Goal: Information Seeking & Learning: Find specific fact

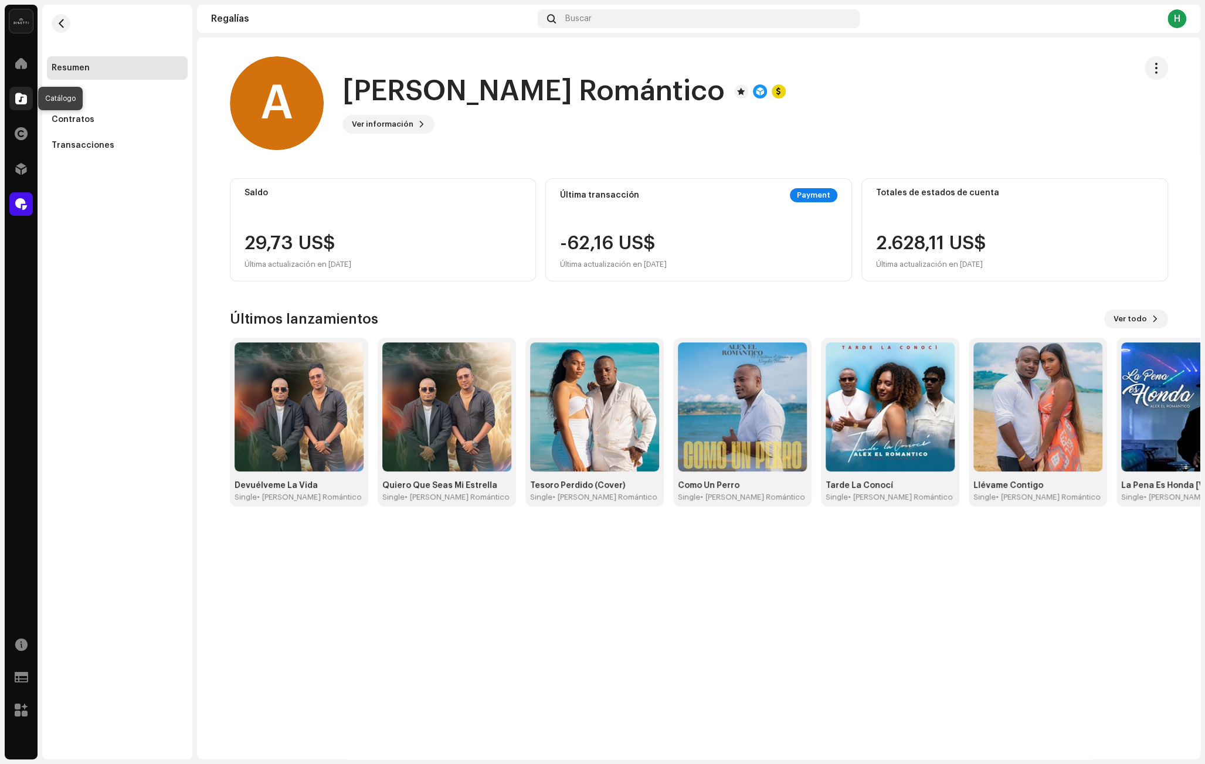
click at [13, 97] on div at bounding box center [20, 98] width 23 height 23
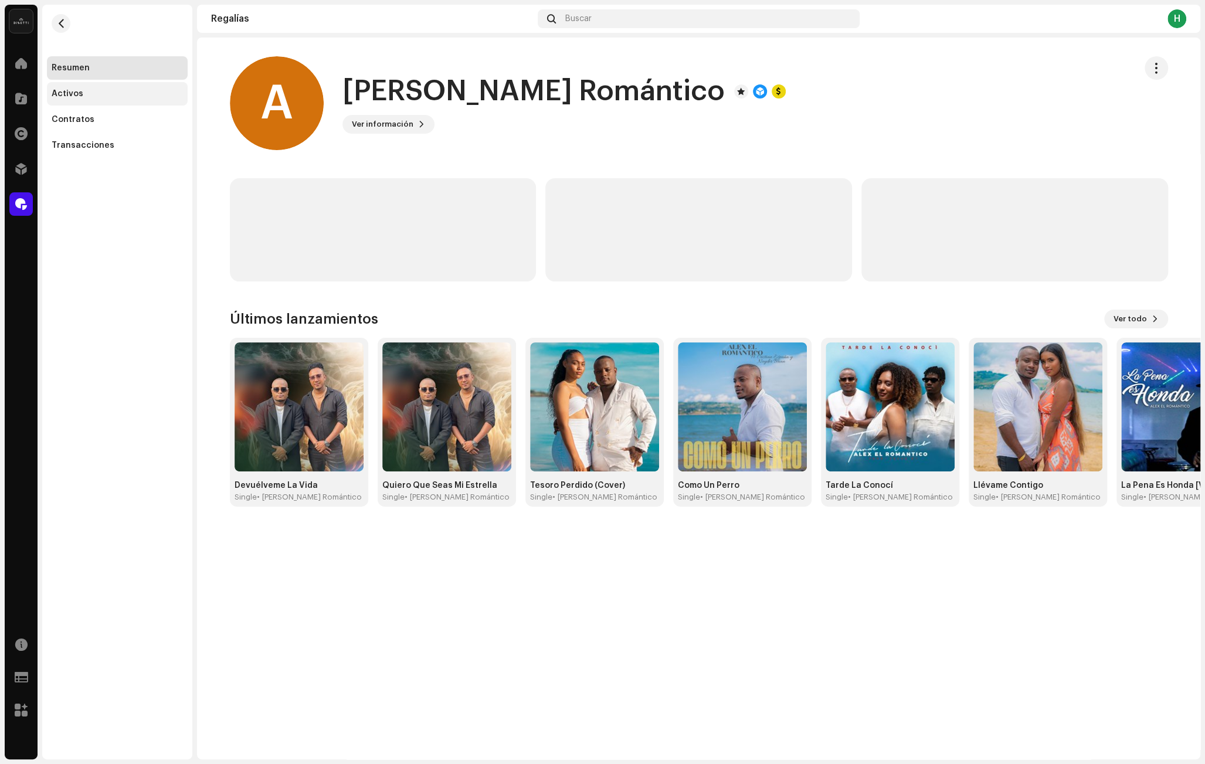
click at [97, 98] on div "Activos" at bounding box center [117, 93] width 131 height 9
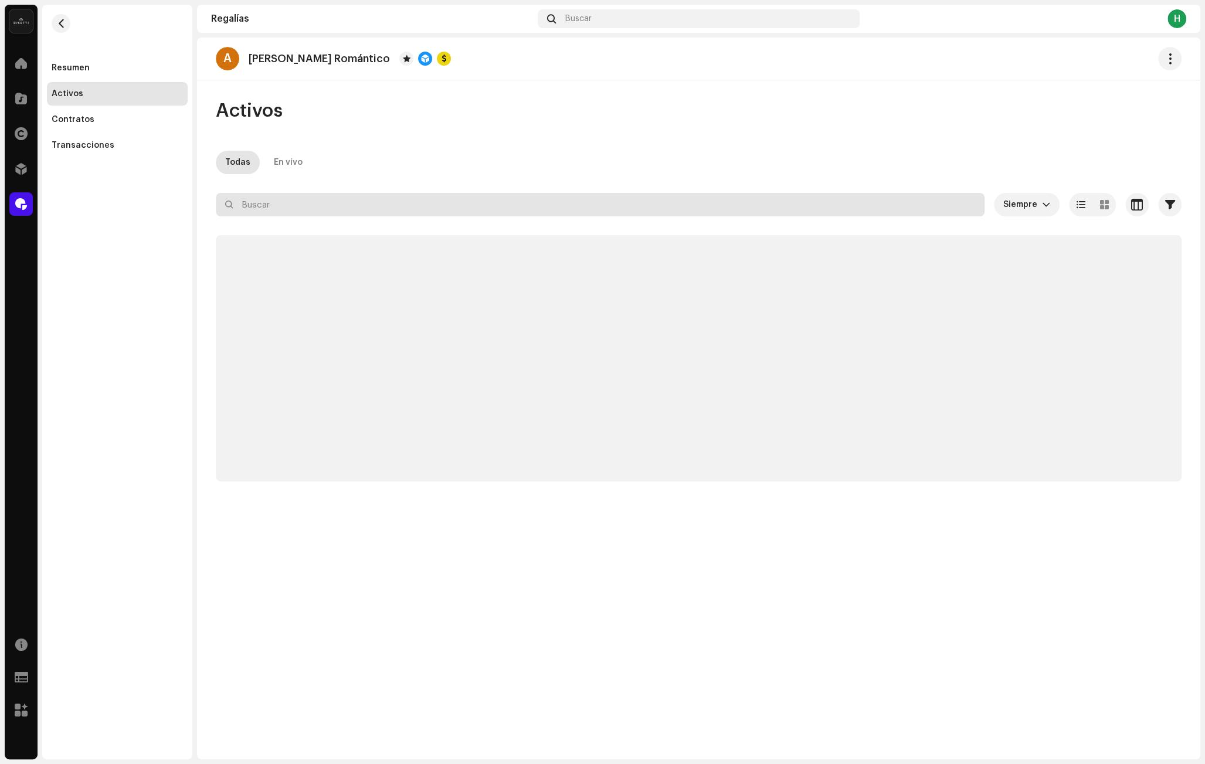
click at [340, 209] on input "text" at bounding box center [600, 204] width 769 height 23
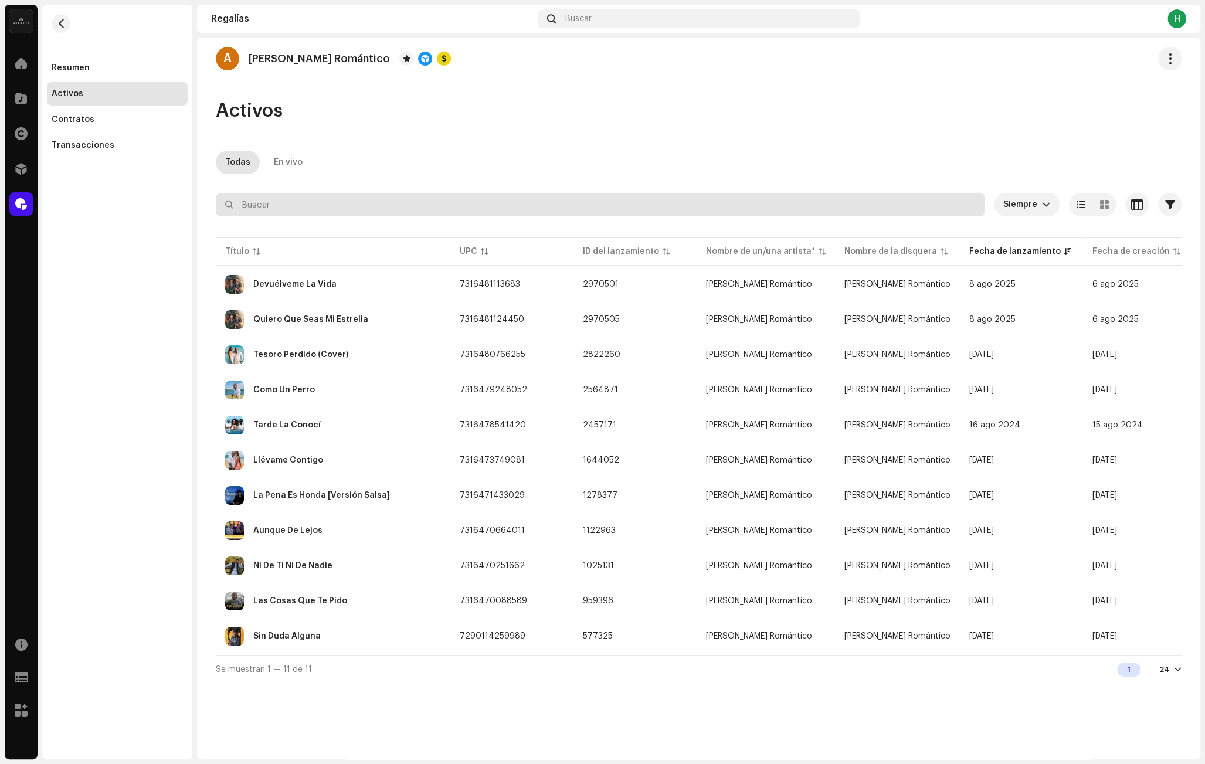
paste input "tesoro perdido"
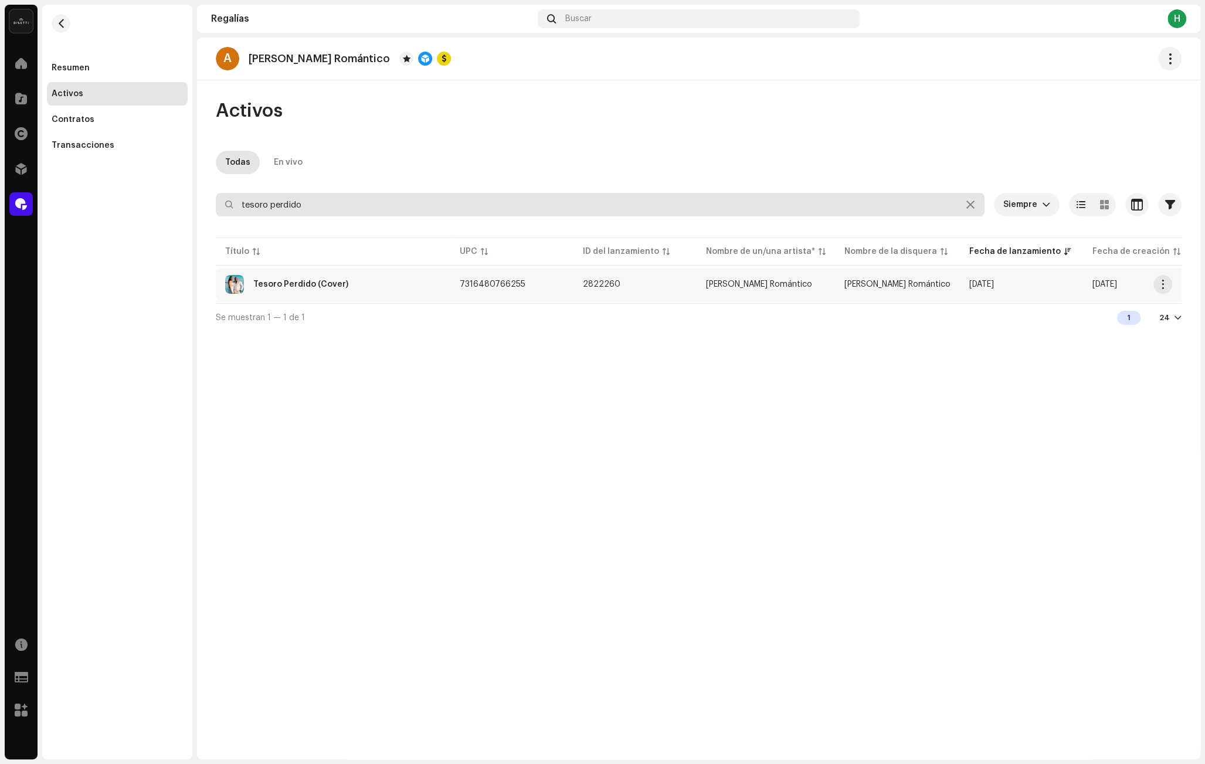
type input "tesoro perdido"
click at [407, 293] on div "Tesoro Perdido (Cover)" at bounding box center [333, 284] width 216 height 19
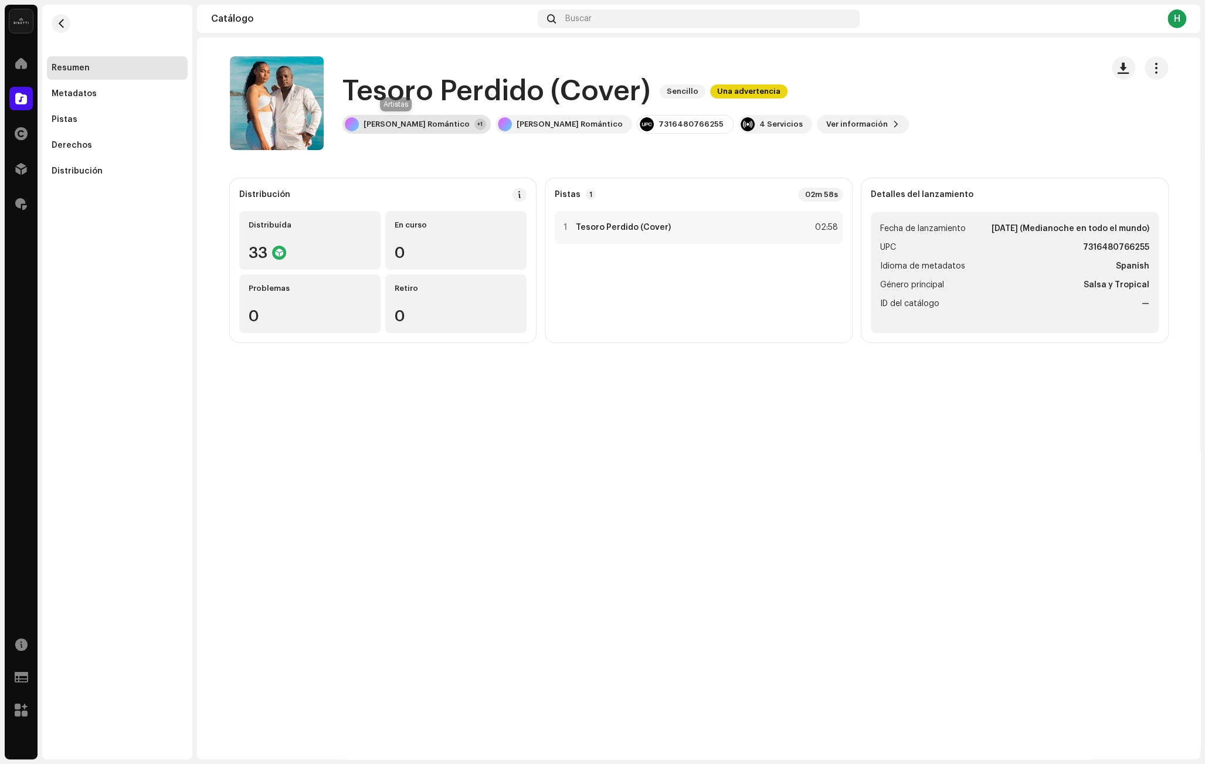
click at [402, 120] on div "[PERSON_NAME] Romántico" at bounding box center [417, 124] width 106 height 9
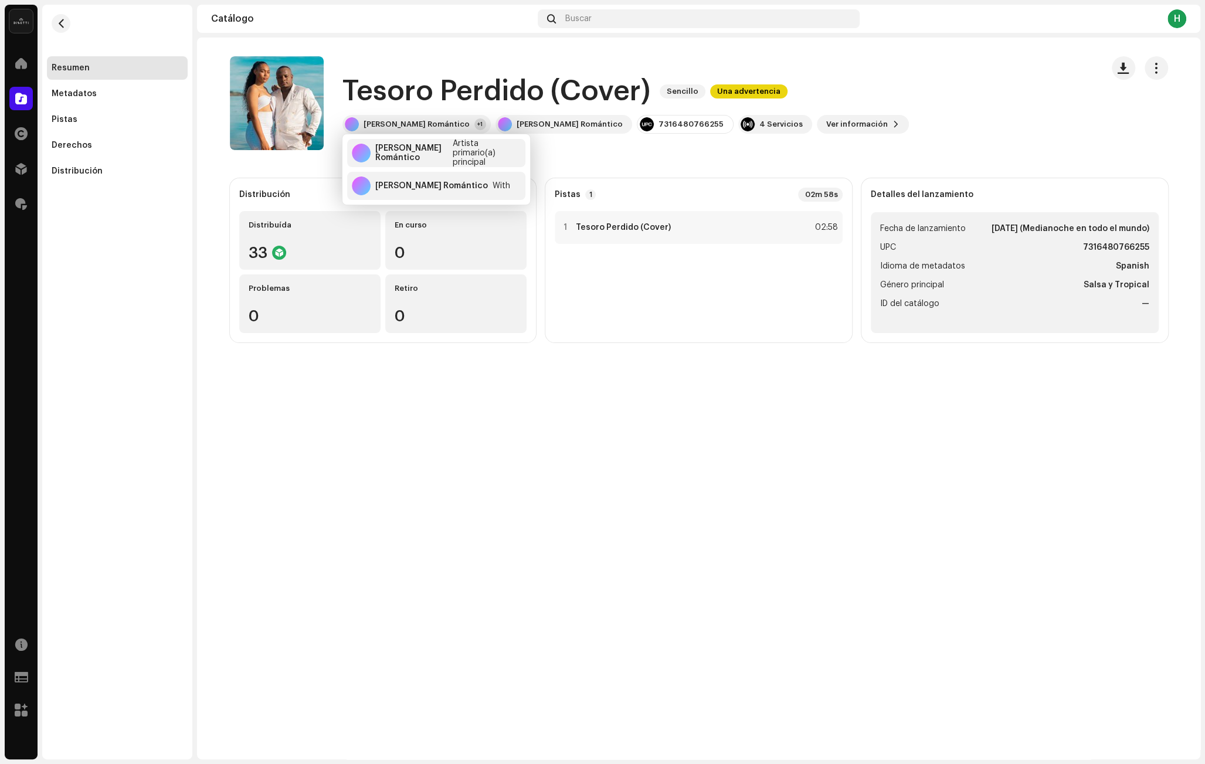
click at [296, 164] on catalog-releases-details-overview "Tesoro Perdido (Cover) Sencillo Una advertencia Tesoro Perdido (Cover) Sencillo…" at bounding box center [698, 200] width 1003 height 324
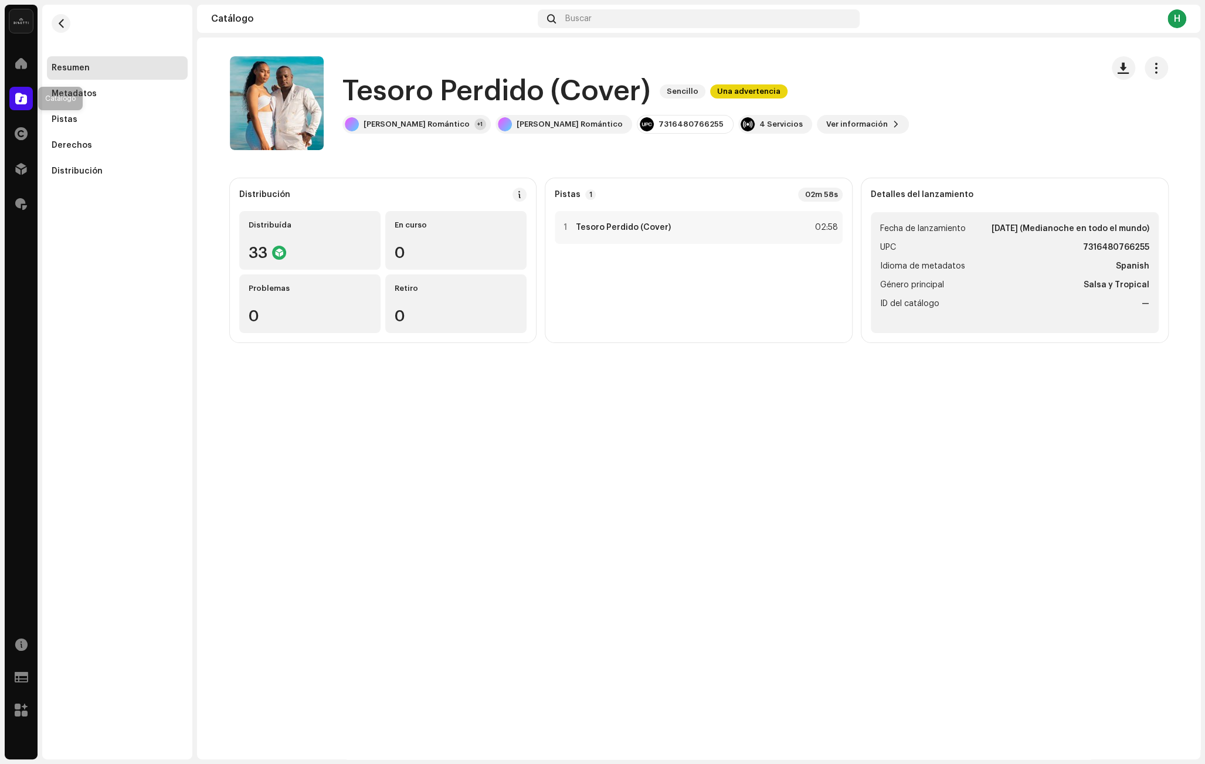
click at [23, 95] on span at bounding box center [21, 98] width 12 height 9
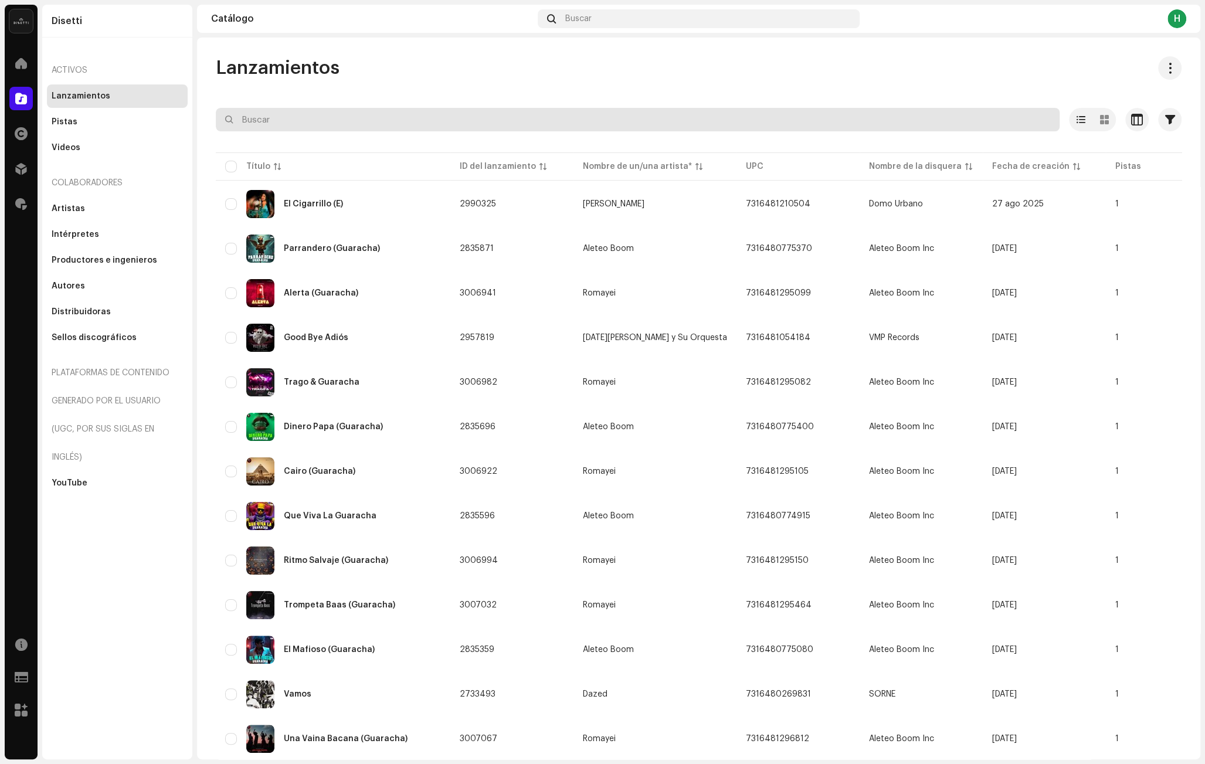
click at [295, 119] on input "text" at bounding box center [638, 119] width 844 height 23
paste input "7316480615881"
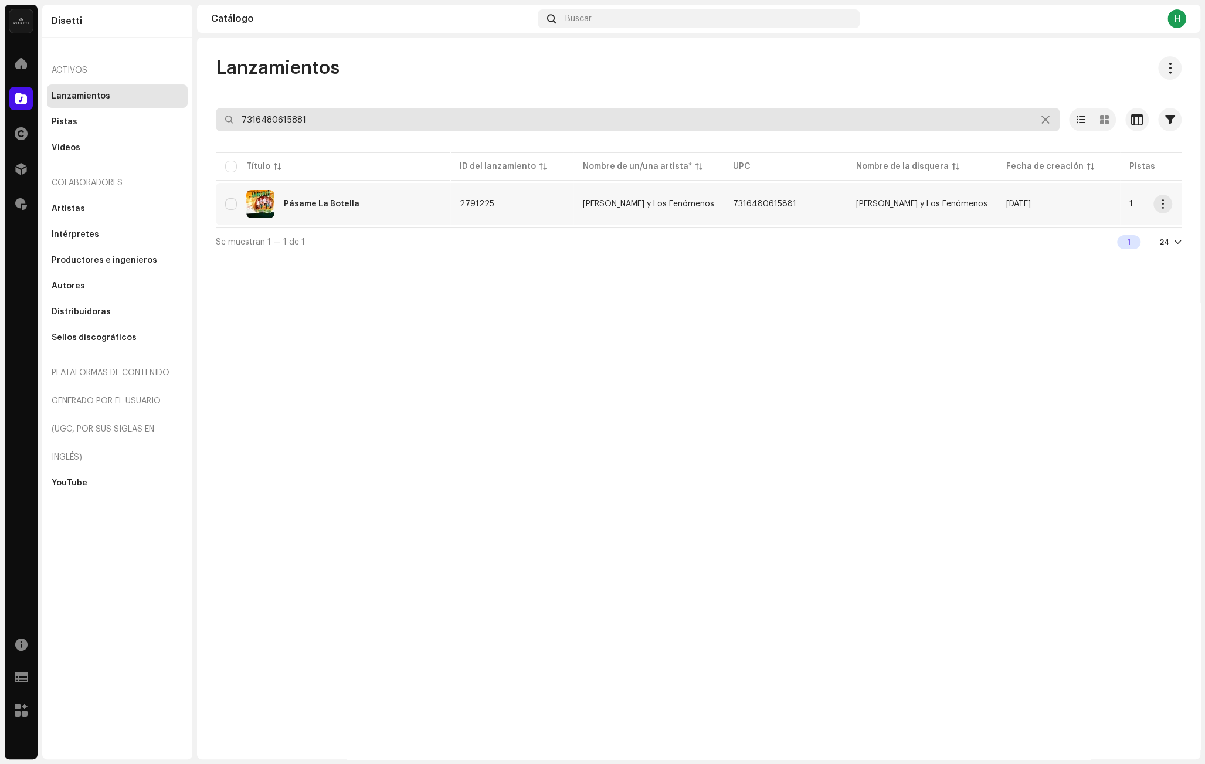
type input "7316480615881"
click at [347, 190] on div "Pásame La Botella" at bounding box center [333, 204] width 216 height 28
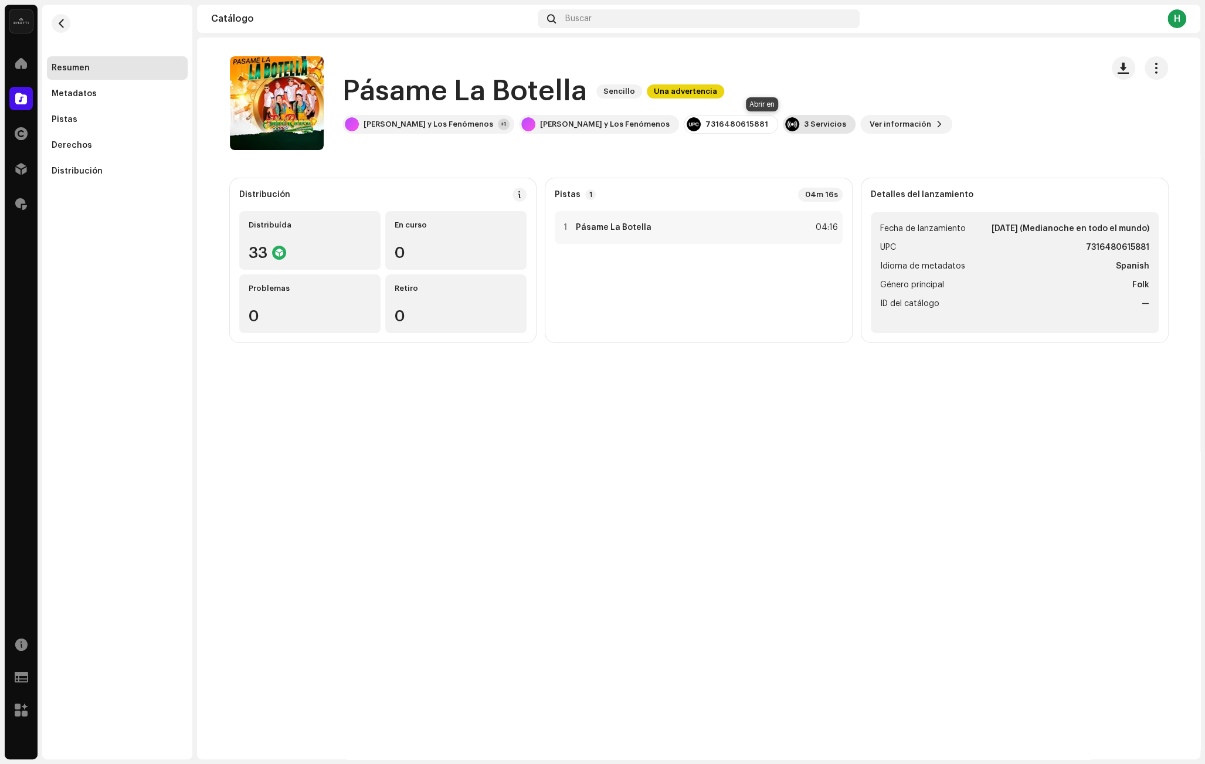
click at [804, 123] on div "3 Servicios" at bounding box center [825, 124] width 42 height 9
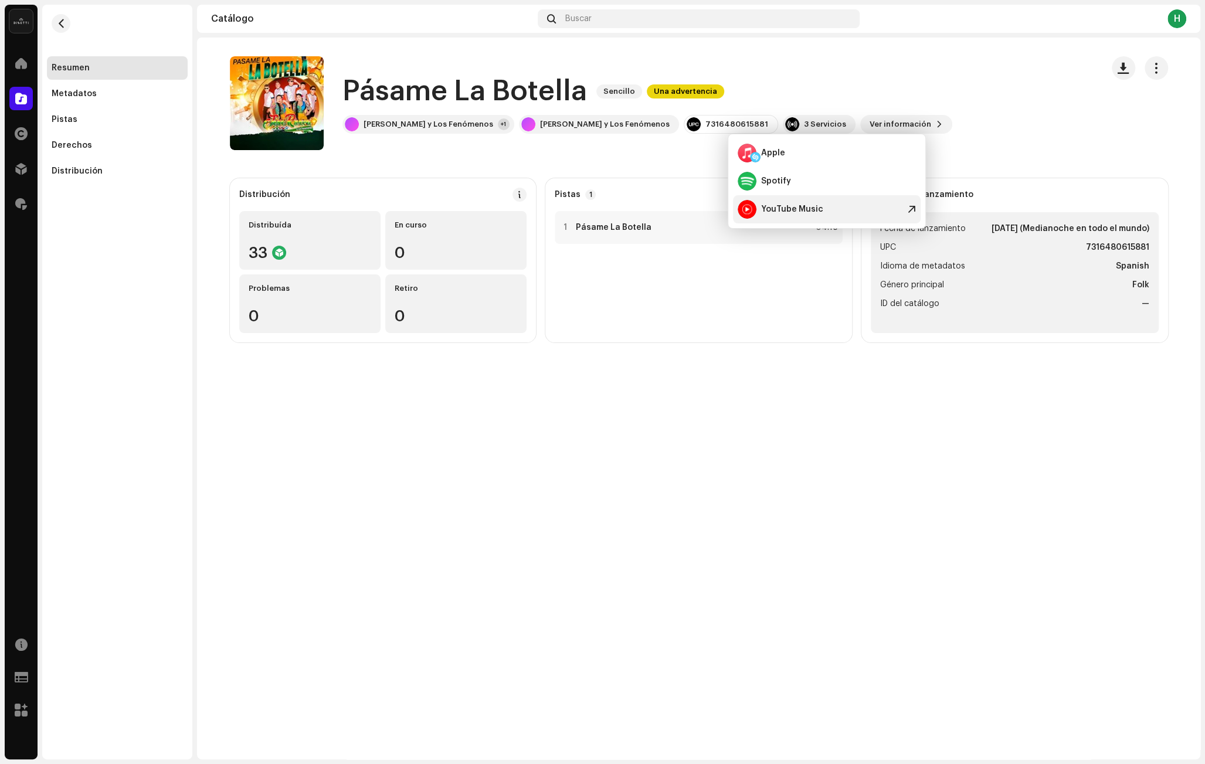
click at [813, 206] on div "YouTube Music" at bounding box center [792, 209] width 62 height 9
click at [841, 205] on div "YouTube Music" at bounding box center [827, 209] width 188 height 28
click at [820, 213] on div "YouTube Music" at bounding box center [827, 209] width 188 height 28
click at [554, 167] on catalog-releases-details-overview "Pásame La Botella Sencillo Una advertencia Pásame La Botella Sencillo Una adver…" at bounding box center [698, 200] width 1003 height 324
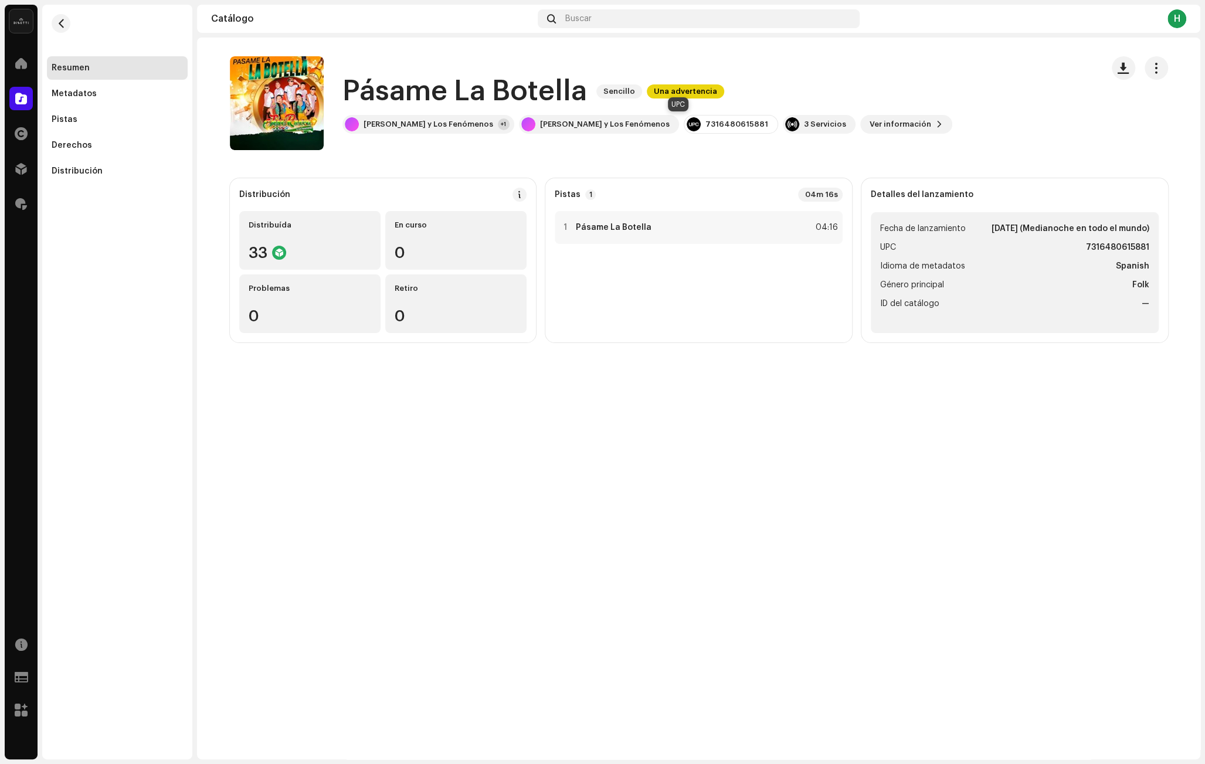
click at [684, 118] on div "7316480615881" at bounding box center [731, 124] width 94 height 19
copy div "7316480615881"
click at [418, 124] on div "[PERSON_NAME] y Los Fenómenos" at bounding box center [429, 124] width 130 height 9
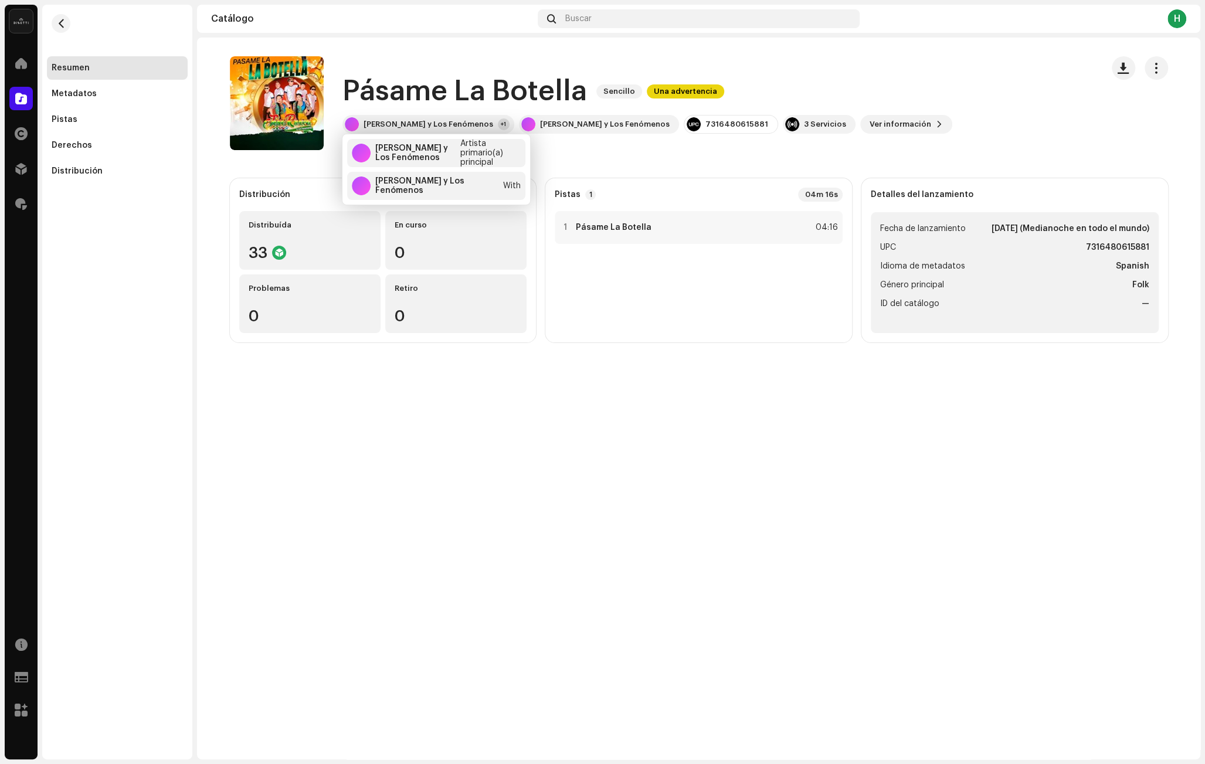
click at [617, 164] on catalog-releases-details-overview "Pásame La Botella Sencillo Una advertencia Pásame La Botella Sencillo Una adver…" at bounding box center [698, 200] width 1003 height 324
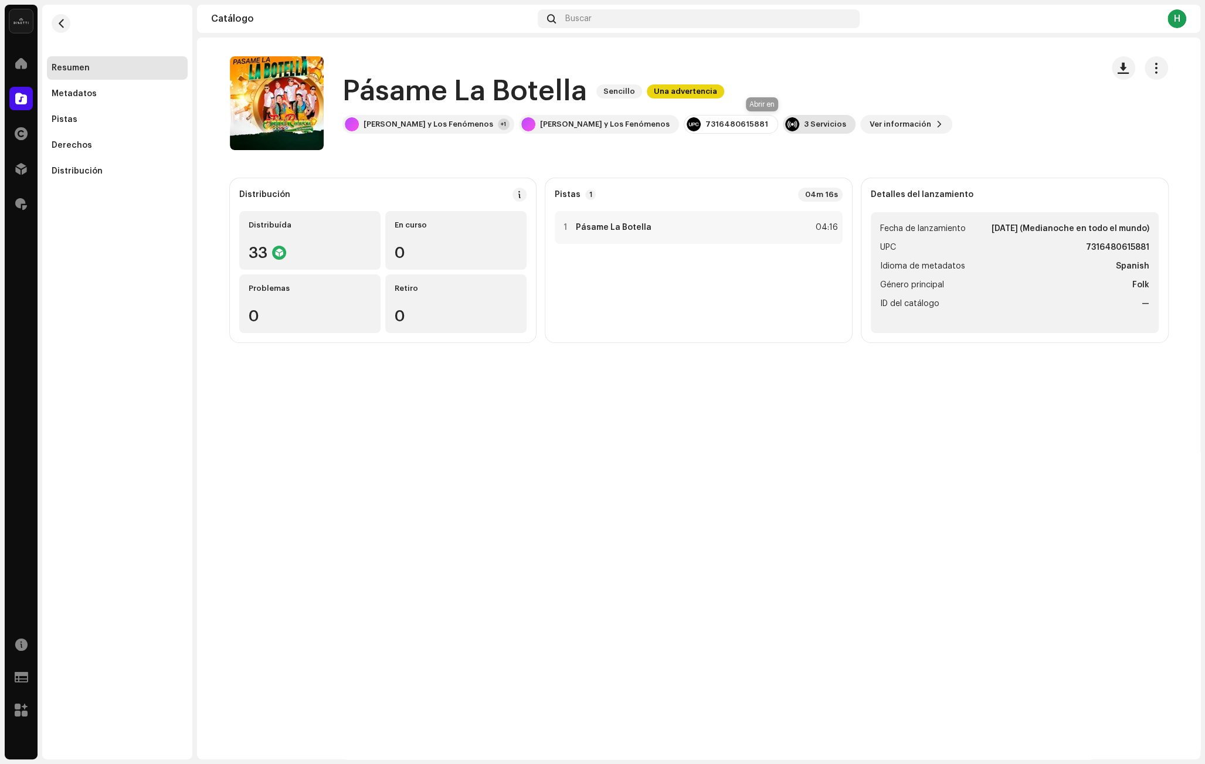
click at [783, 125] on div "3 Servicios" at bounding box center [819, 124] width 73 height 19
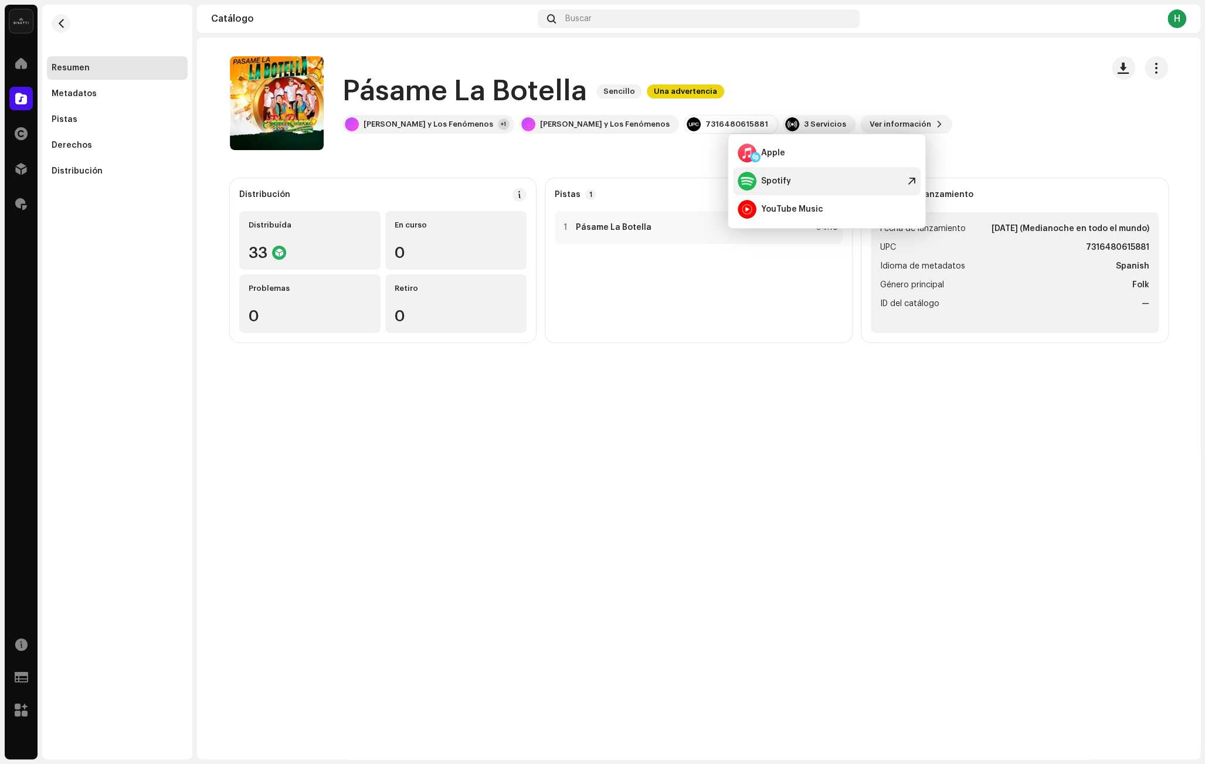
click at [786, 184] on div "Spotify" at bounding box center [776, 180] width 30 height 9
click at [787, 144] on div "Apple" at bounding box center [827, 153] width 188 height 28
click at [657, 169] on catalog-releases-details-overview "Pásame La Botella Sencillo Una advertencia Pásame La Botella Sencillo Una adver…" at bounding box center [698, 200] width 1003 height 324
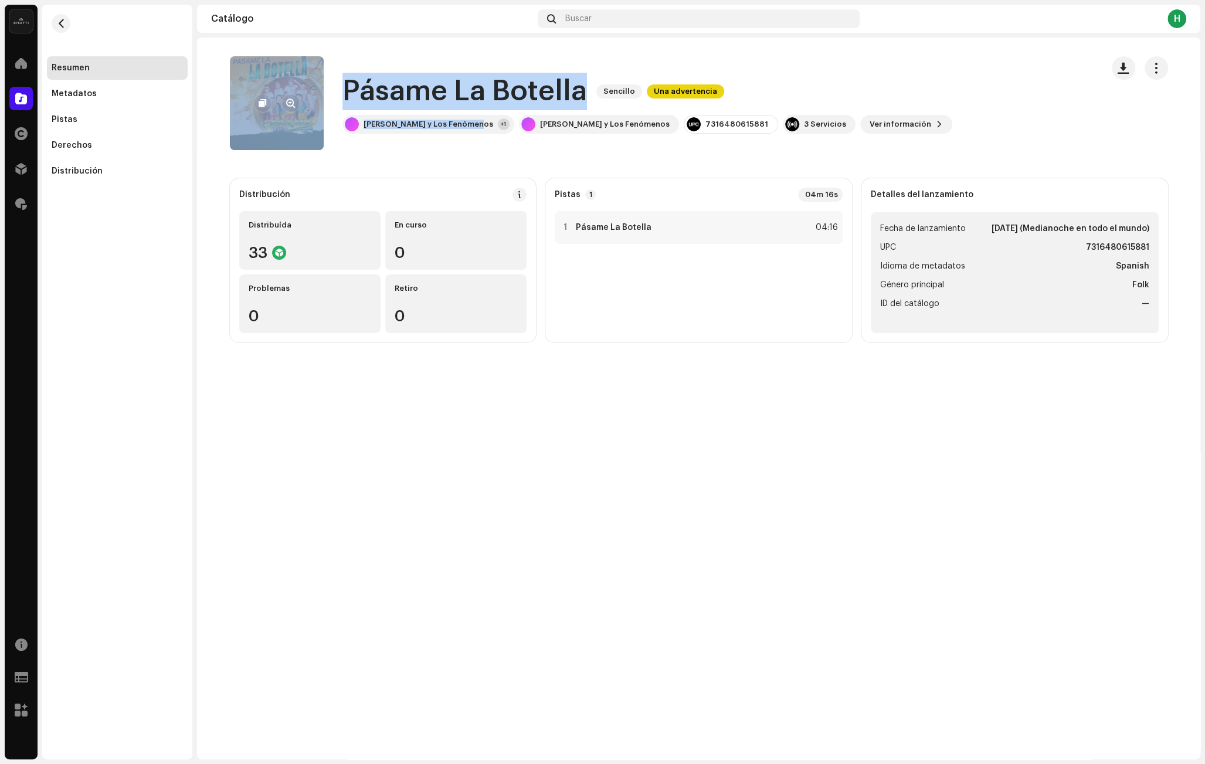
drag, startPoint x: 470, startPoint y: 127, endPoint x: 321, endPoint y: 84, distance: 155.0
click at [321, 84] on div "Pásame La Botella Sencillo Una advertencia [PERSON_NAME] y Los Fenómenos +1 [PE…" at bounding box center [661, 103] width 863 height 94
copy div "Pásame La Botella Sencillo Una advertencia [PERSON_NAME] y Los Fenómenos"
